Goal: Information Seeking & Learning: Learn about a topic

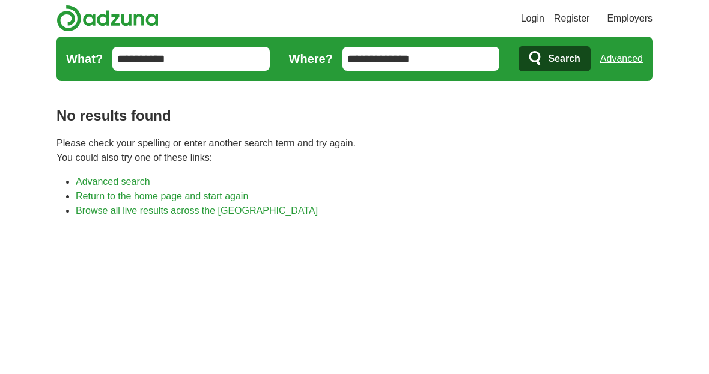
click at [566, 56] on span "Search" at bounding box center [564, 59] width 32 height 24
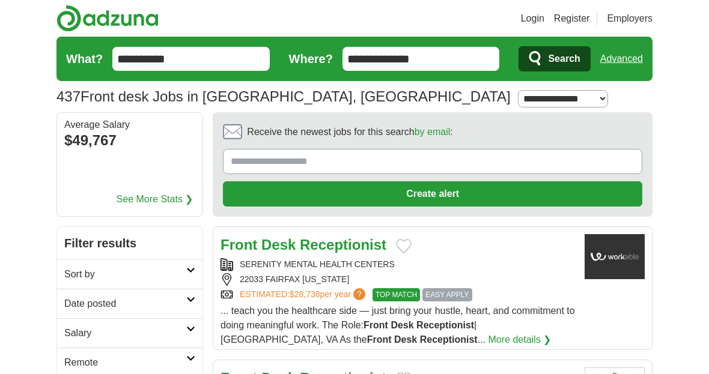
click at [518, 103] on select "**********" at bounding box center [563, 98] width 90 height 17
select select "*"
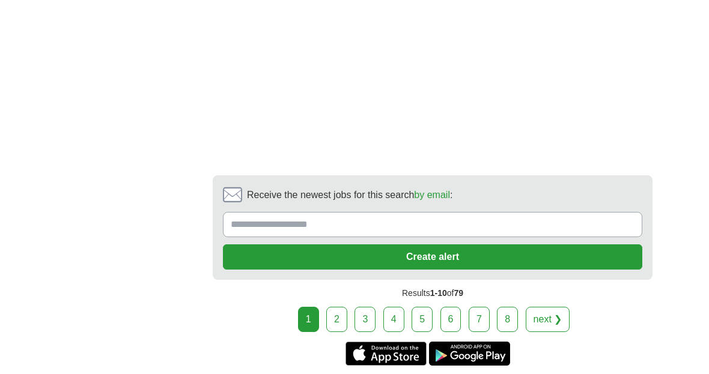
scroll to position [2652, 0]
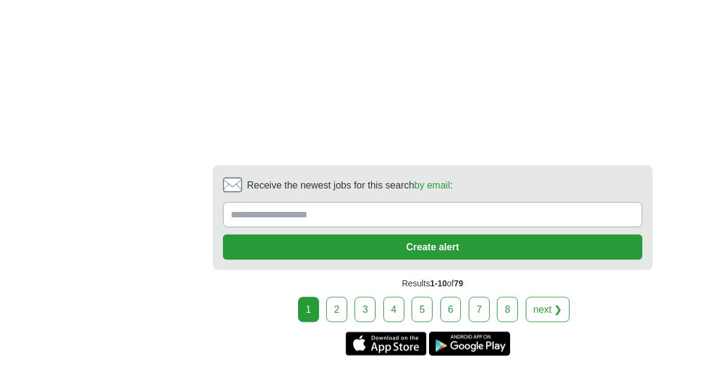
click at [335, 323] on link "2" at bounding box center [336, 309] width 21 height 25
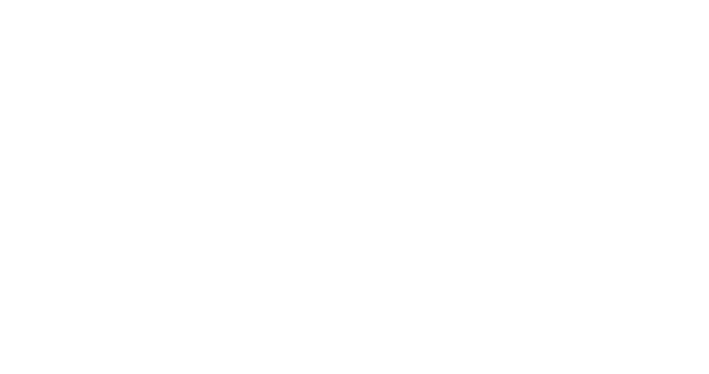
scroll to position [2643, 0]
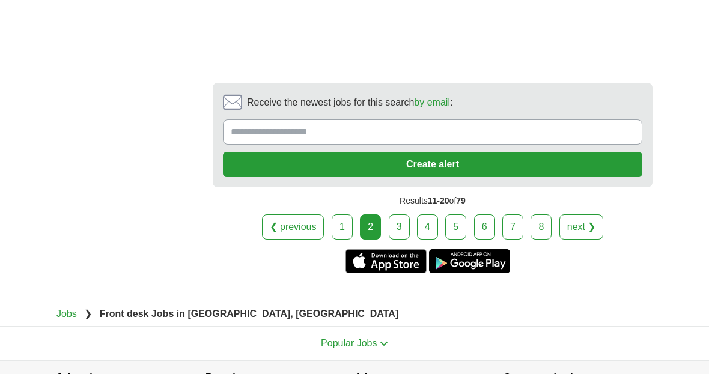
click at [655, 340] on div "Popular Jobs Top job titles Government Virtual Assistant Amazon Warehouse Data …" at bounding box center [354, 344] width 615 height 34
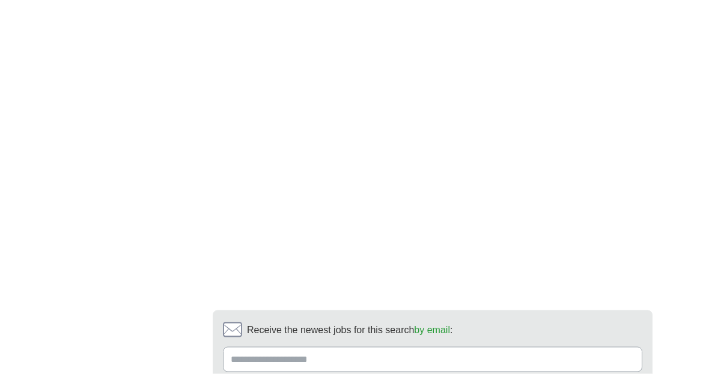
scroll to position [2453, 0]
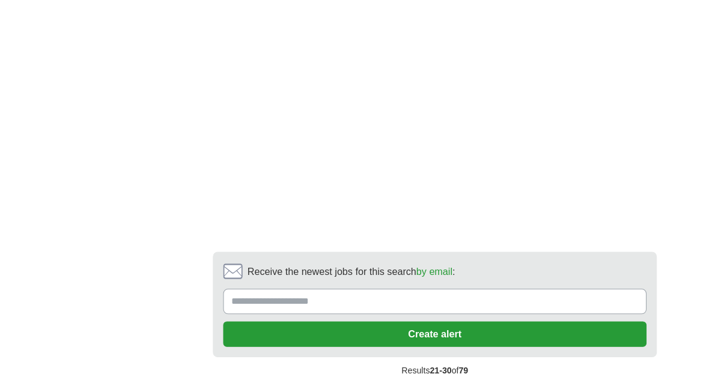
scroll to position [1948, 0]
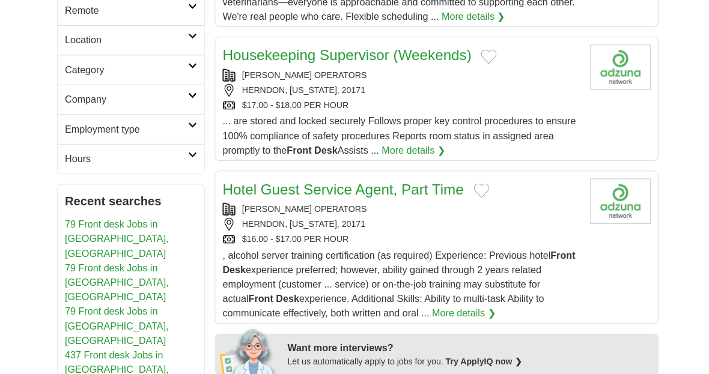
scroll to position [353, 0]
click at [463, 258] on div "Hotel Guest Service Agent, Part Time [PERSON_NAME] OPERATORS HERNDON, [US_STATE…" at bounding box center [398, 247] width 355 height 141
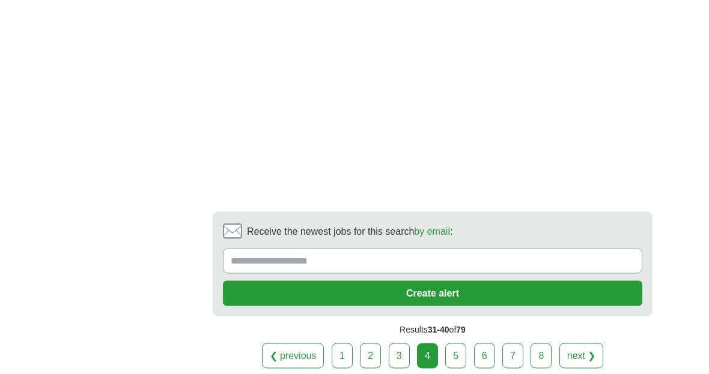
scroll to position [1791, 0]
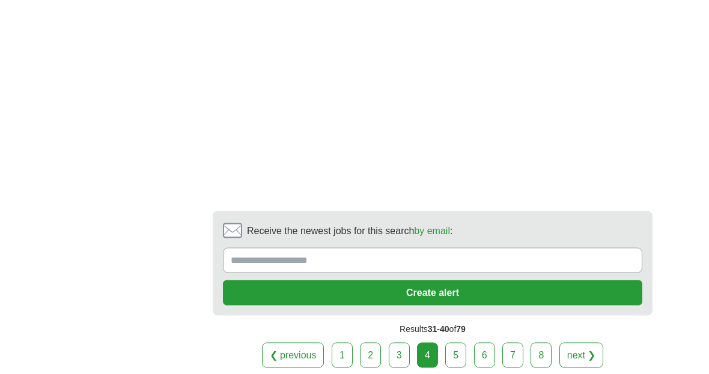
click at [456, 368] on link "5" at bounding box center [455, 355] width 21 height 25
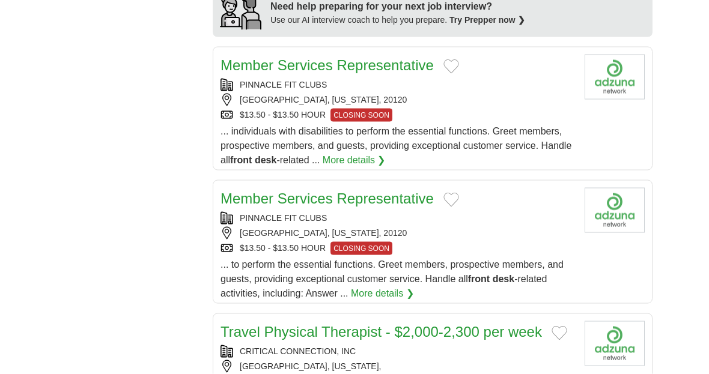
scroll to position [1118, 0]
click at [538, 124] on div "... individuals with disabilities to perform the essential functions. Greet mem…" at bounding box center [398, 145] width 355 height 43
